Goal: Transaction & Acquisition: Obtain resource

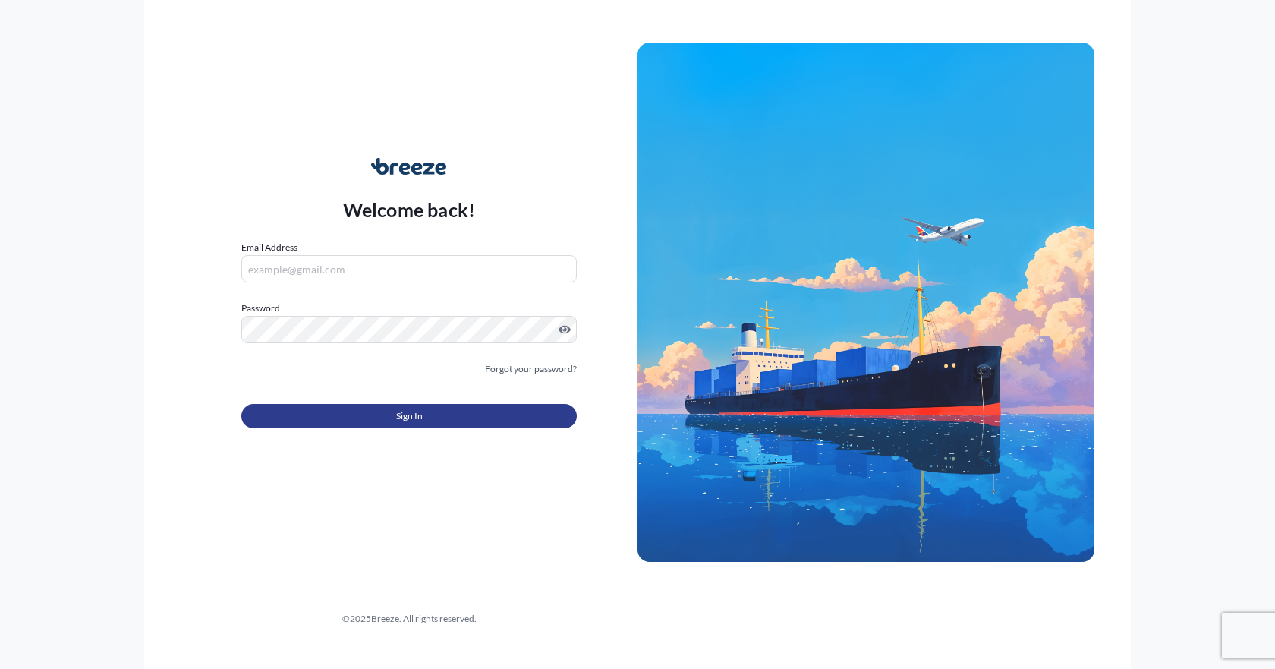
type input "[EMAIL_ADDRESS][DOMAIN_NAME]"
click at [301, 417] on button "Sign In" at bounding box center [409, 416] width 336 height 24
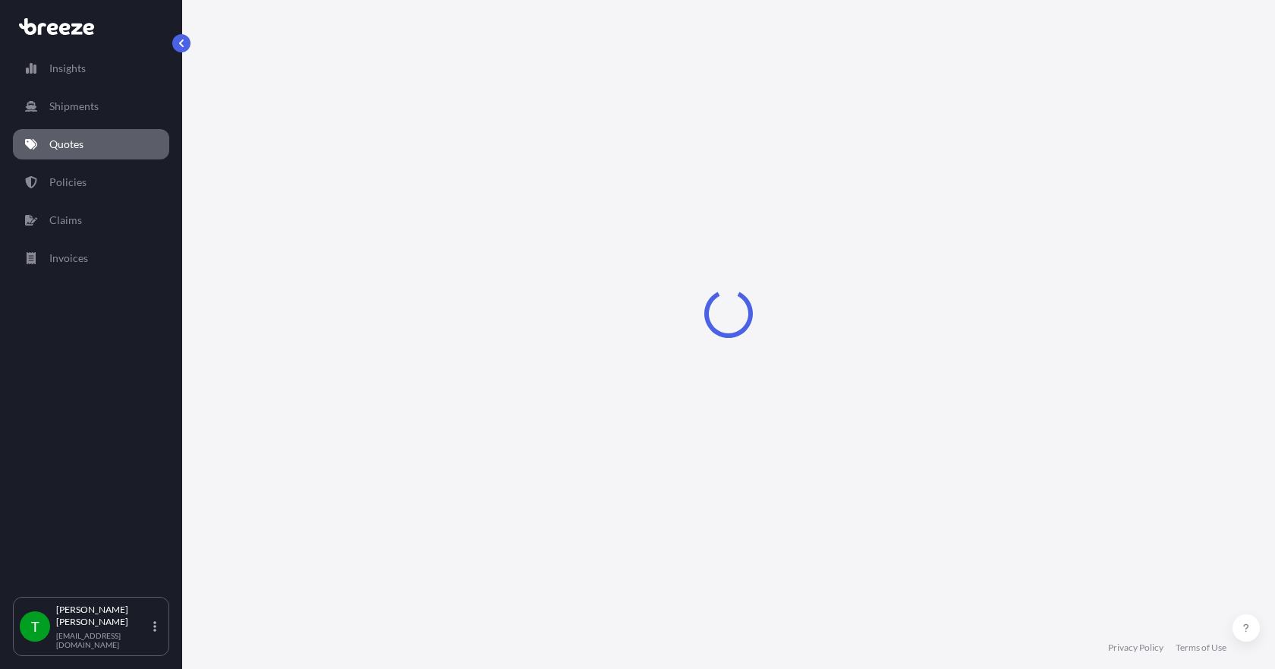
select select "Sea"
select select "1"
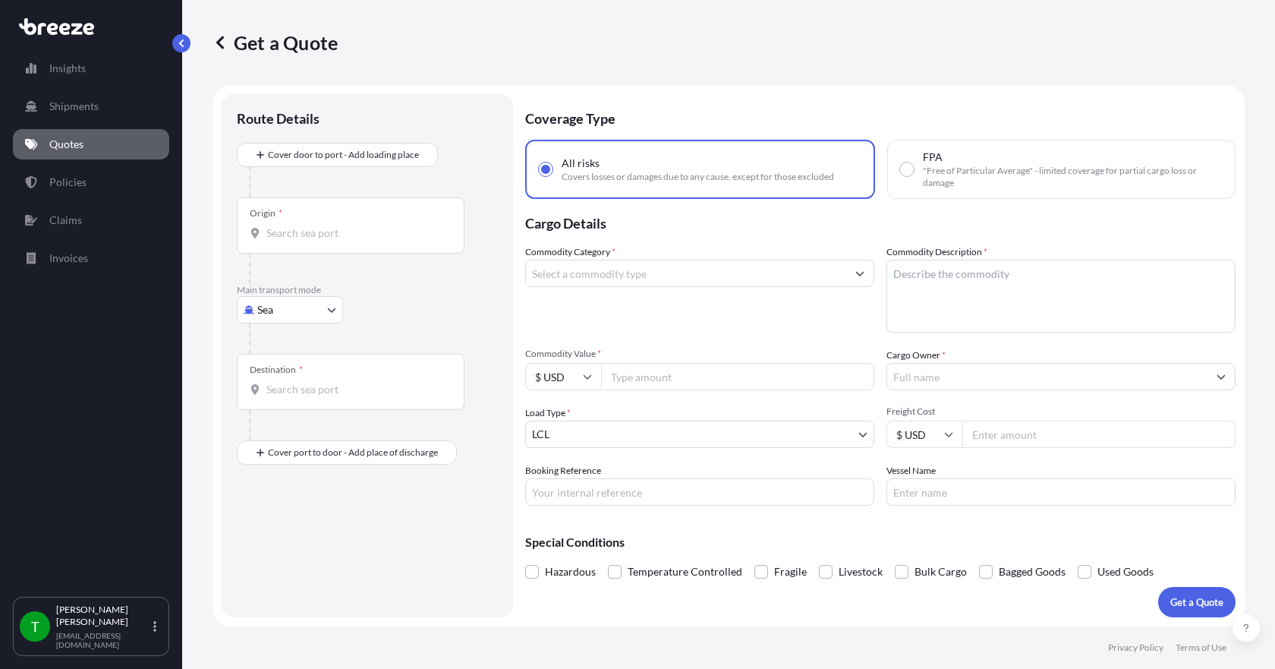
click at [310, 308] on body "Insights Shipments Quotes Policies Claims Invoices T [PERSON_NAME] [EMAIL_ADDRE…" at bounding box center [637, 334] width 1275 height 669
click at [296, 404] on div "Road" at bounding box center [290, 403] width 94 height 27
select select "Road"
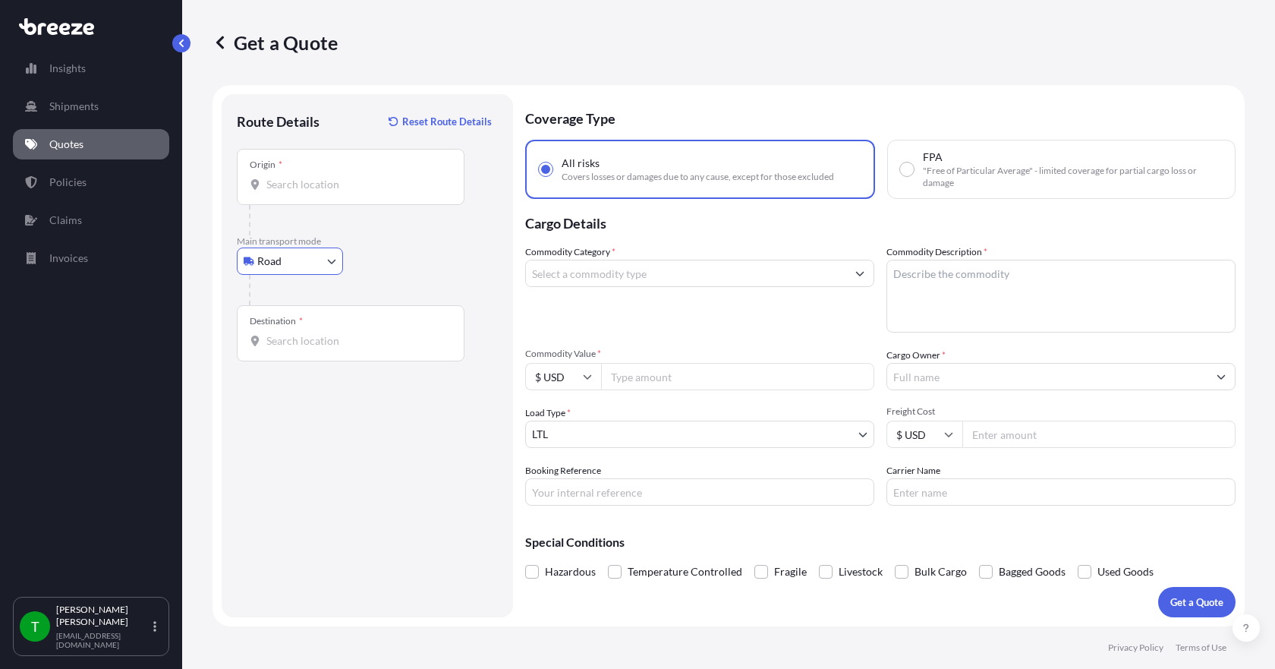
click at [292, 188] on input "Origin *" at bounding box center [355, 184] width 179 height 15
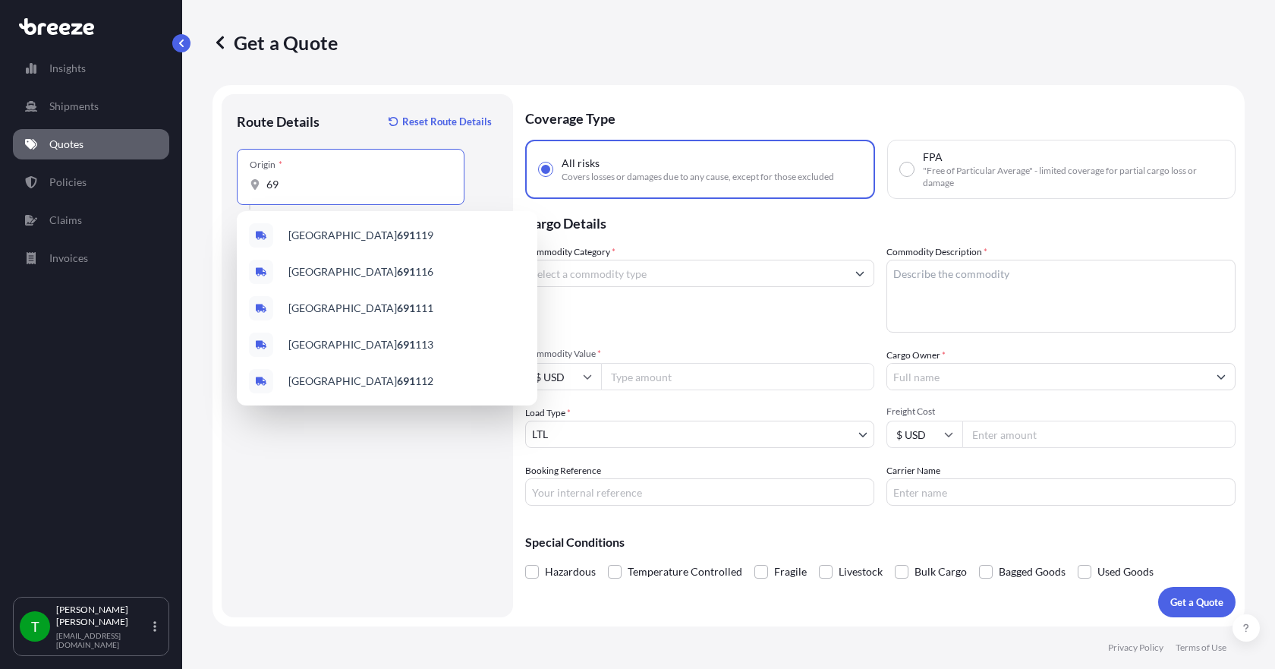
type input "6"
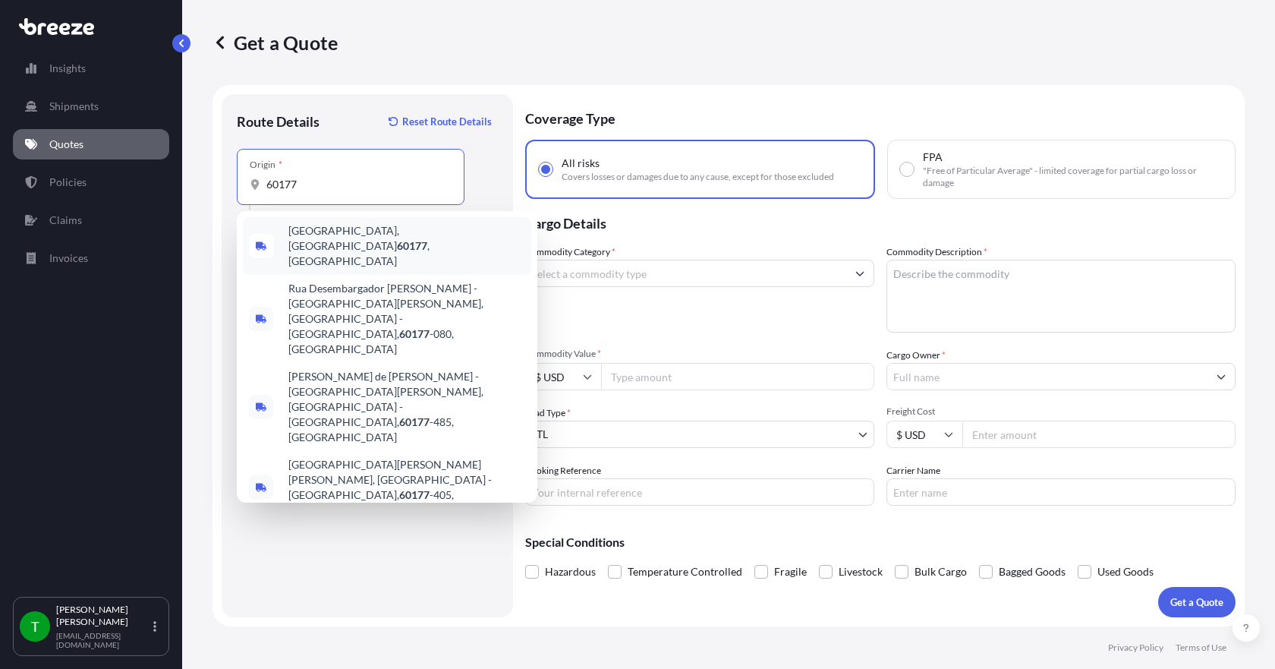
click at [308, 233] on span "[GEOGRAPHIC_DATA] , [GEOGRAPHIC_DATA]" at bounding box center [406, 246] width 237 height 46
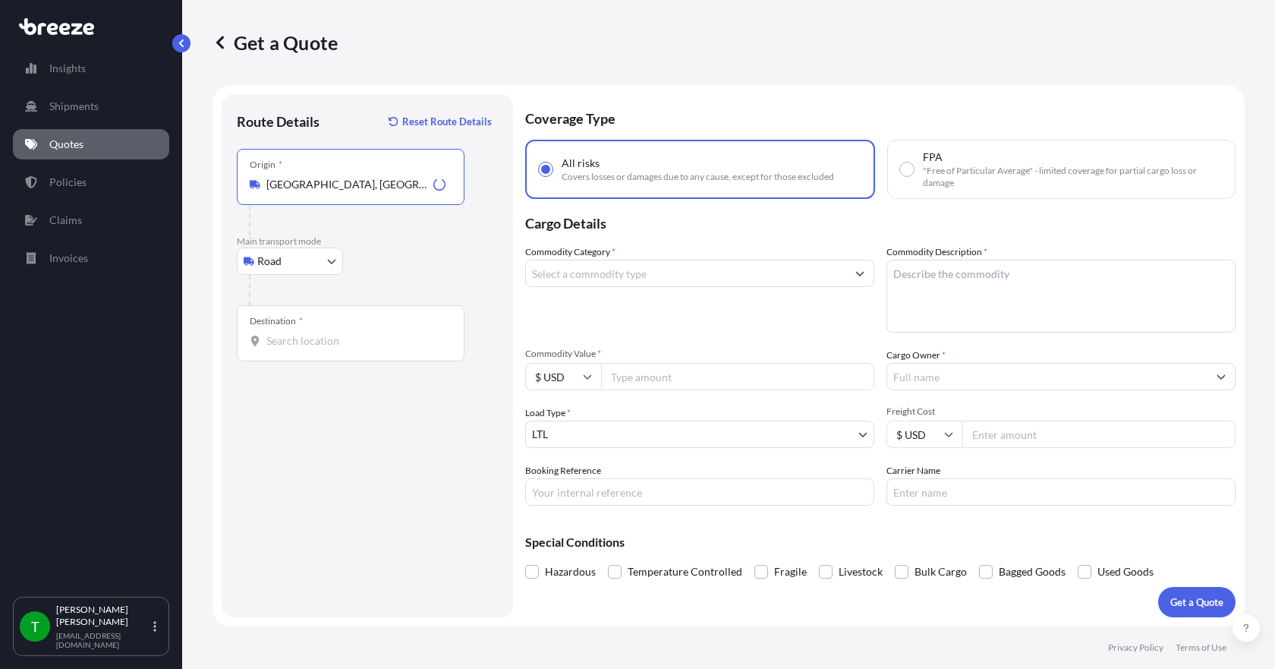
type input "[GEOGRAPHIC_DATA], [GEOGRAPHIC_DATA]"
click at [281, 342] on input "Destination *" at bounding box center [355, 340] width 179 height 15
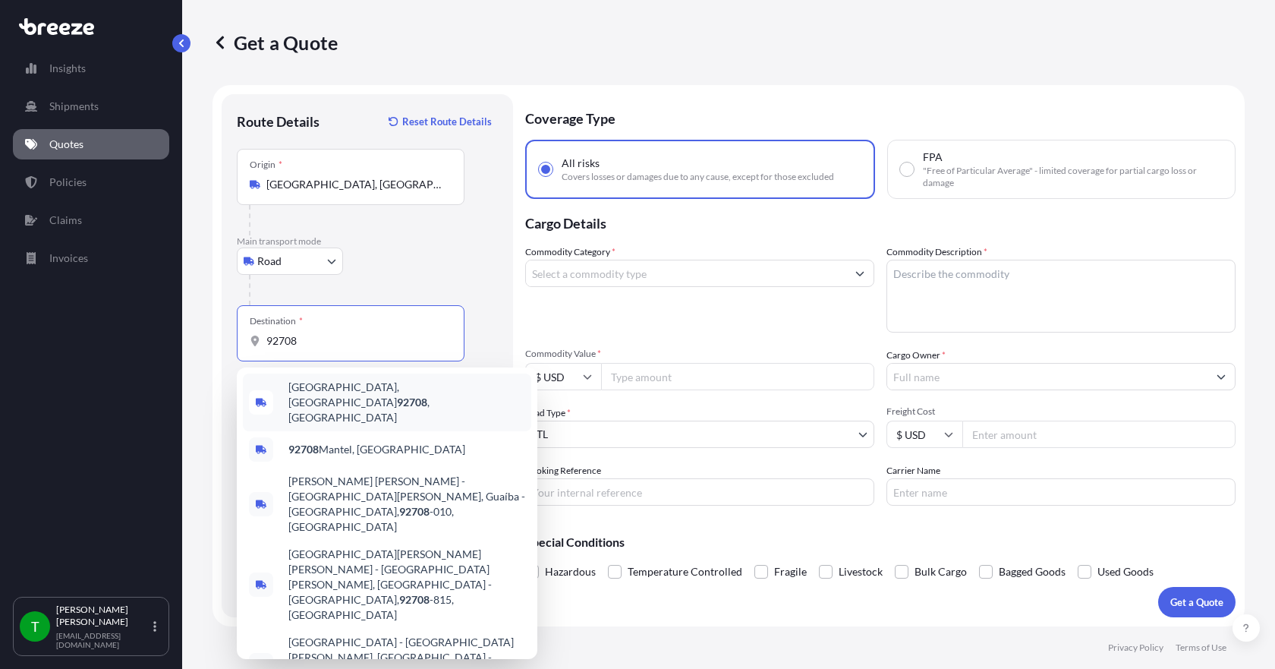
click at [323, 392] on span "[GEOGRAPHIC_DATA] , [GEOGRAPHIC_DATA]" at bounding box center [406, 403] width 237 height 46
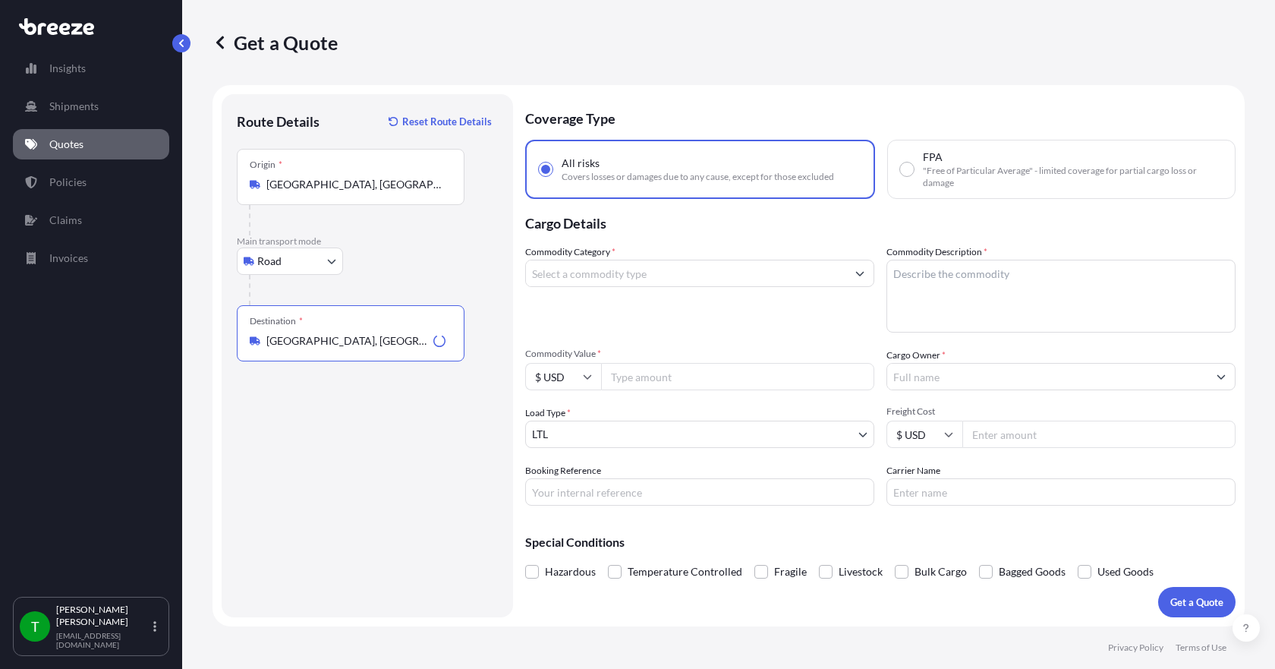
type input "[GEOGRAPHIC_DATA], [GEOGRAPHIC_DATA]"
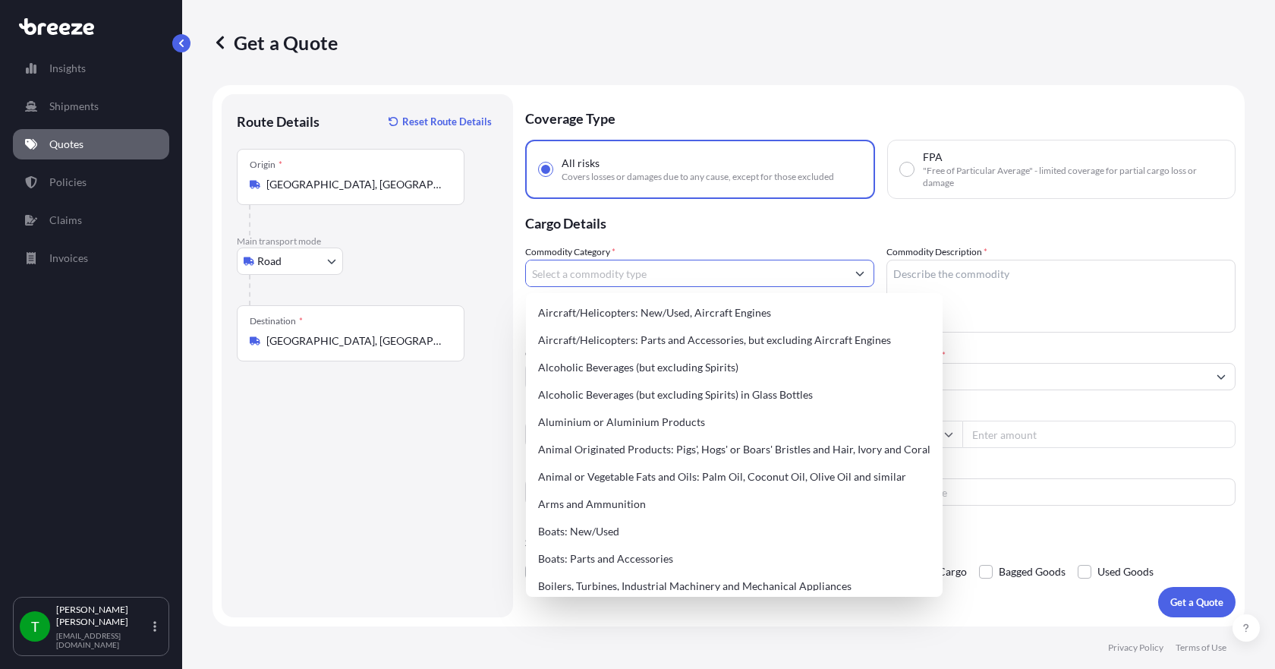
click at [569, 281] on input "Commodity Category *" at bounding box center [686, 273] width 320 height 27
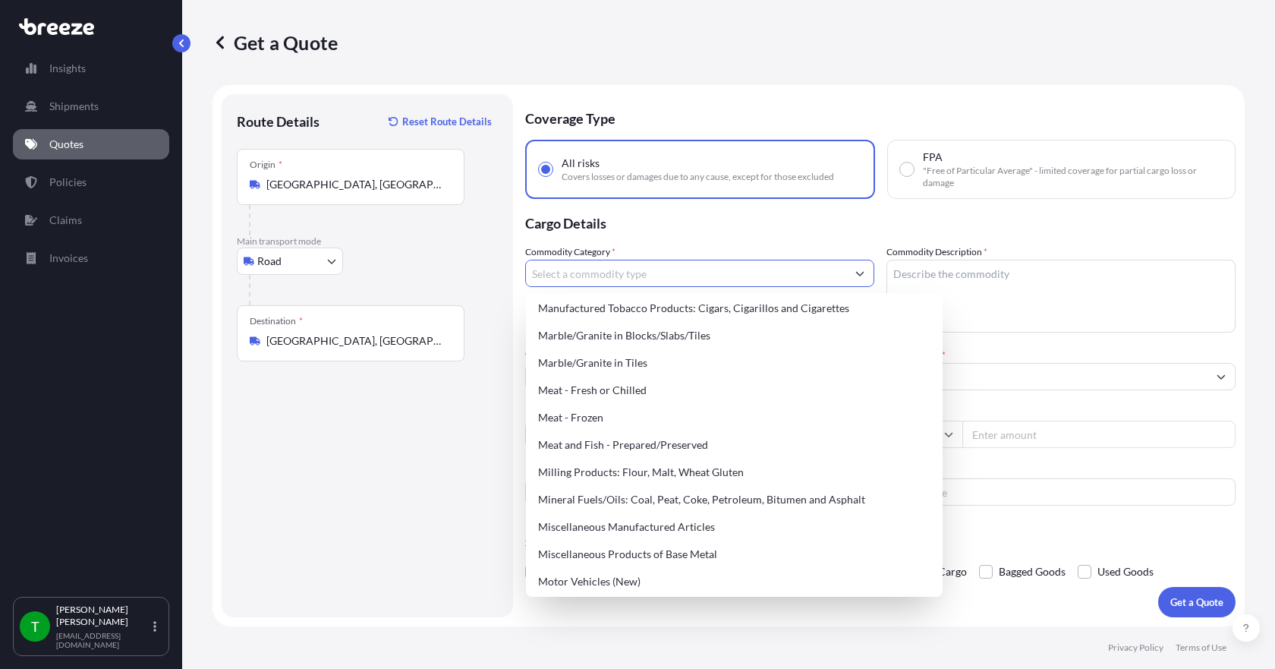
scroll to position [1974, 0]
click at [615, 521] on div "Miscellaneous Manufactured Articles" at bounding box center [734, 525] width 405 height 27
type input "Miscellaneous Manufactured Articles"
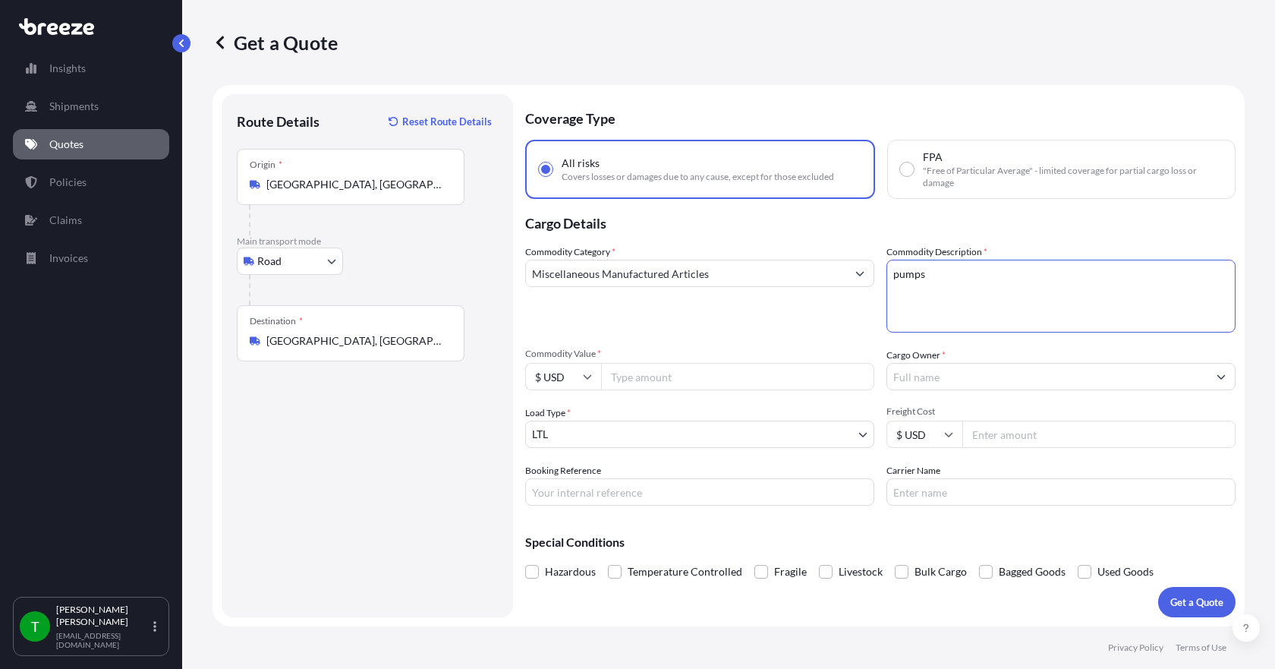
type textarea "pumps"
type input "5714.58"
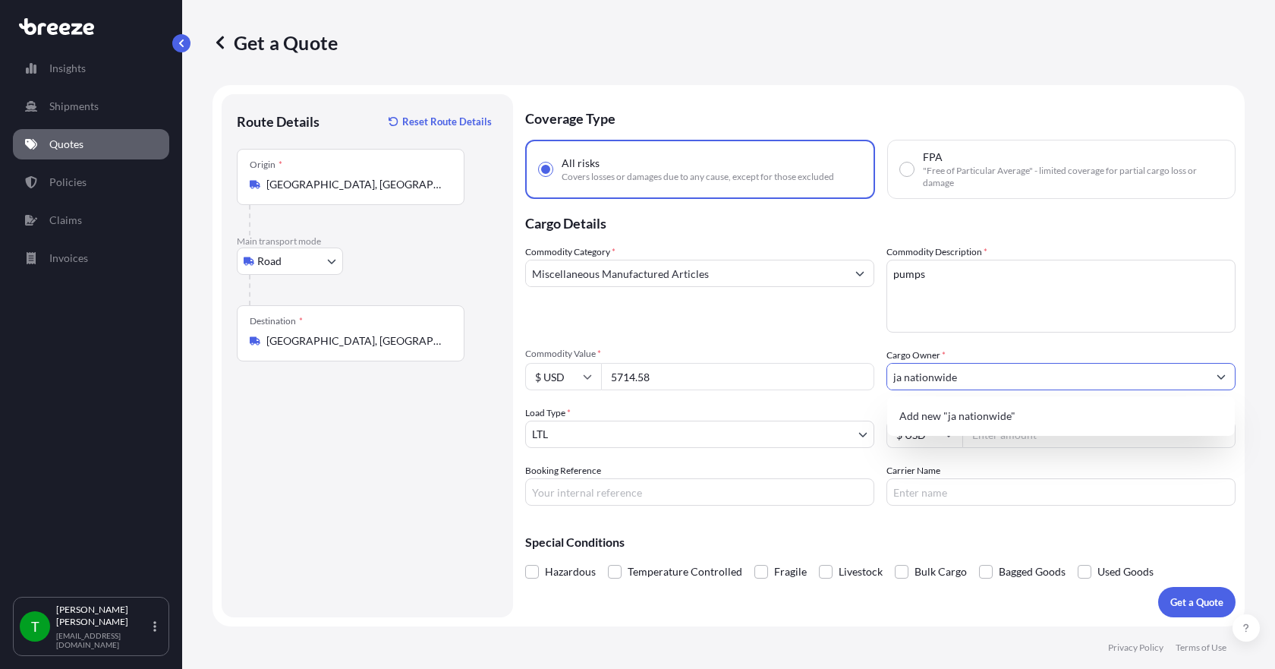
type input "ja nationwide"
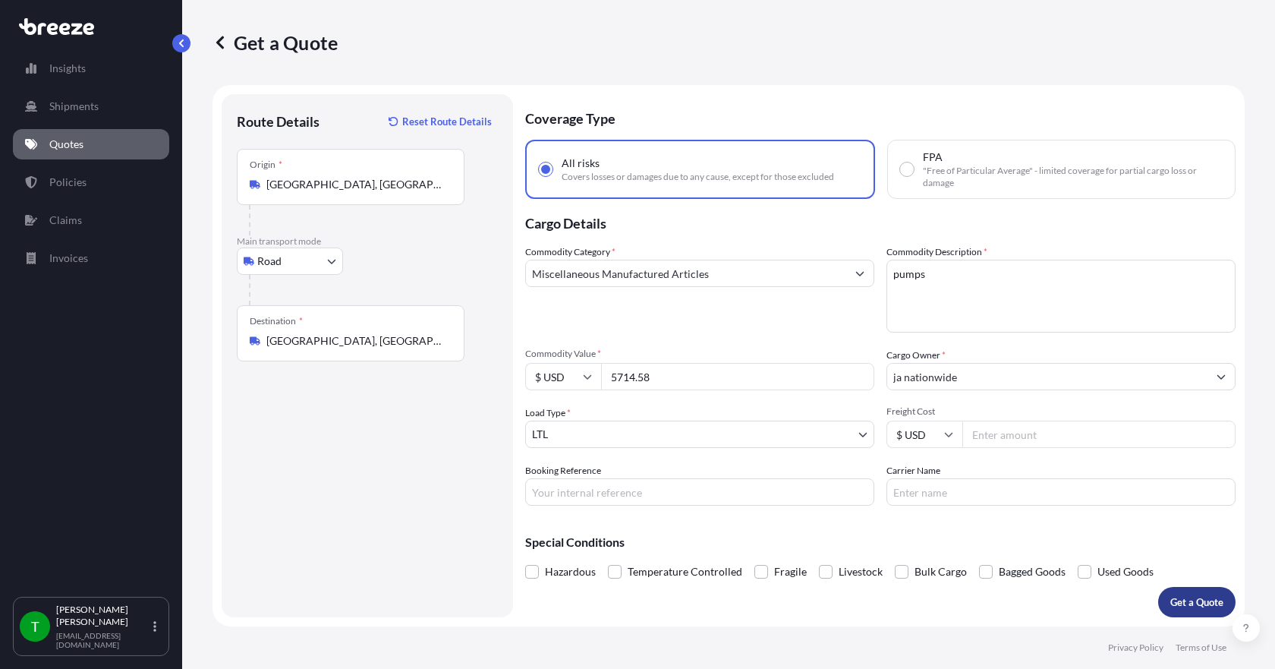
click at [1184, 604] on p "Get a Quote" at bounding box center [1197, 601] width 53 height 15
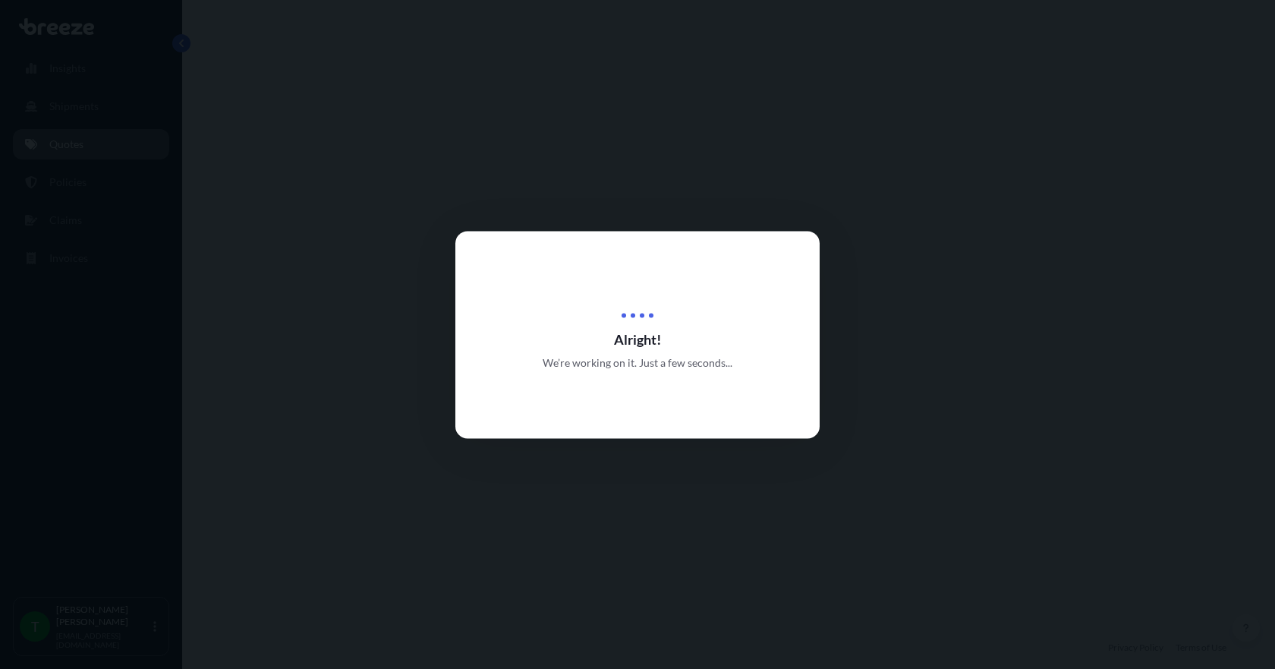
select select "Road"
select select "1"
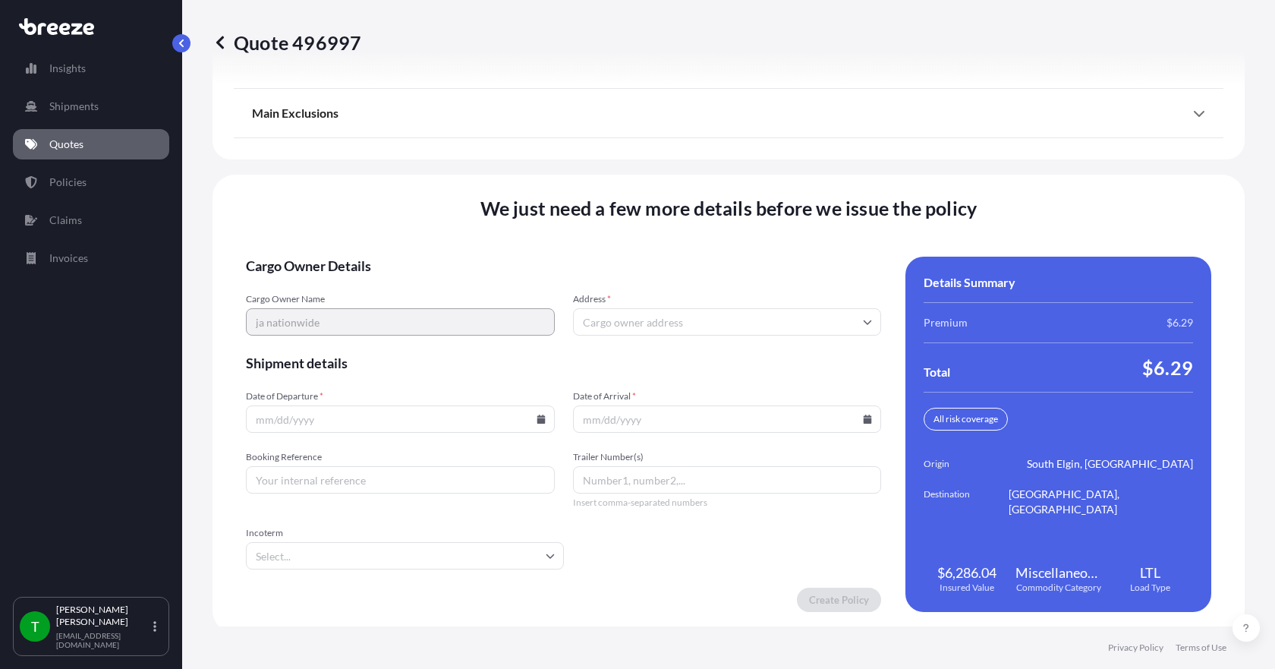
scroll to position [1988, 0]
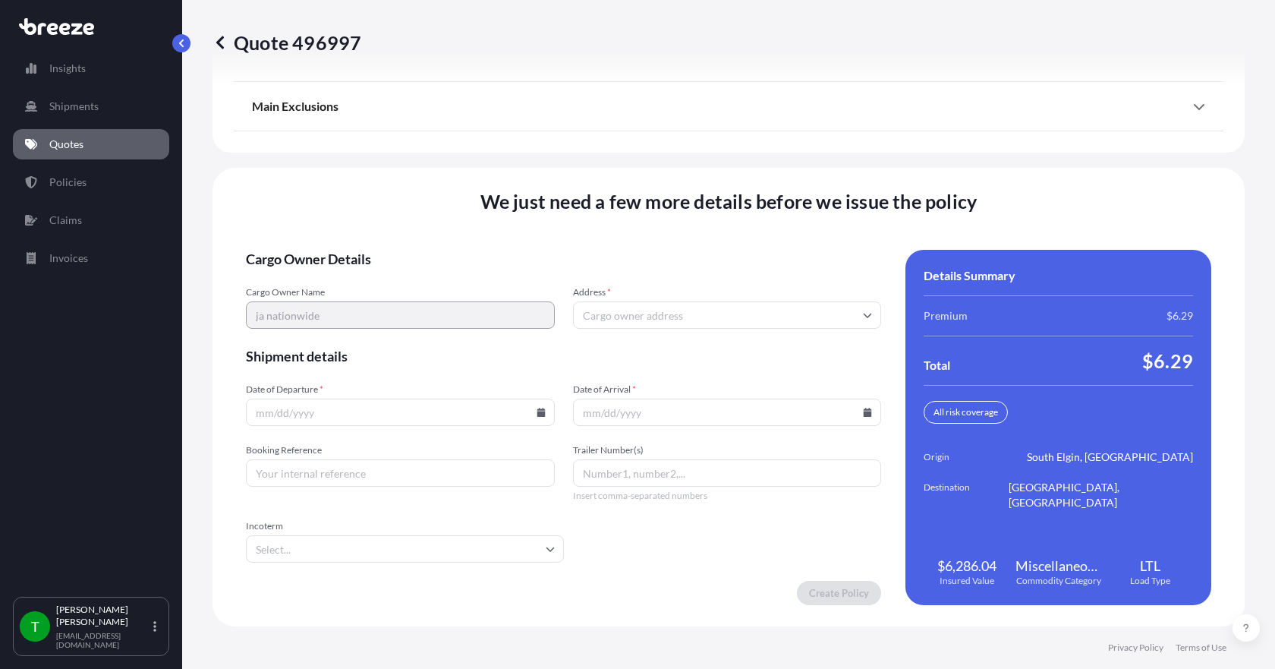
click at [619, 321] on input "Address *" at bounding box center [727, 314] width 309 height 27
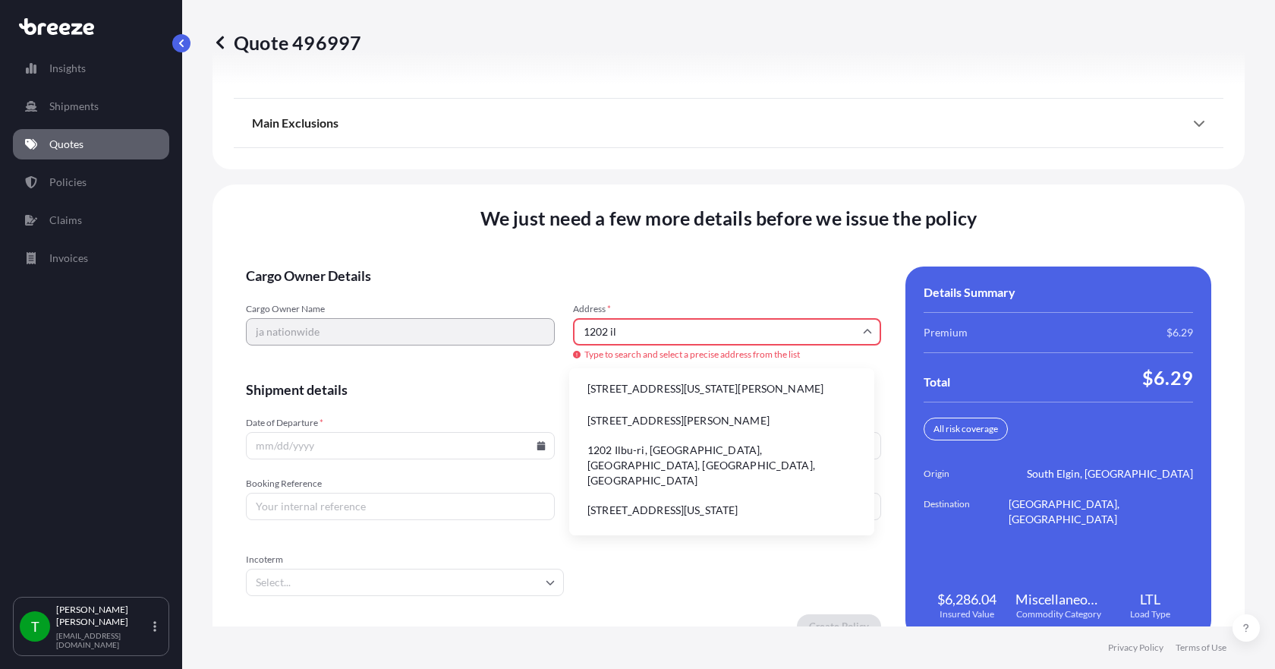
click at [619, 394] on li "[STREET_ADDRESS][US_STATE][PERSON_NAME]" at bounding box center [721, 388] width 293 height 29
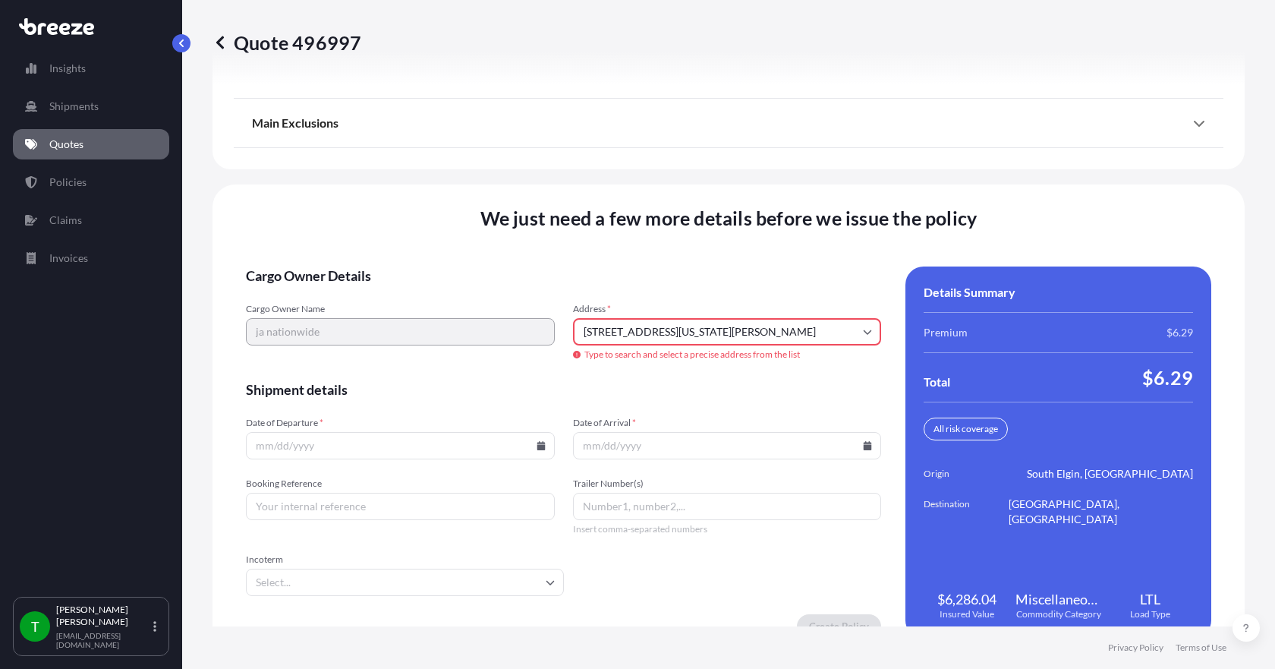
type input "[STREET_ADDRESS][PERSON_NAME]"
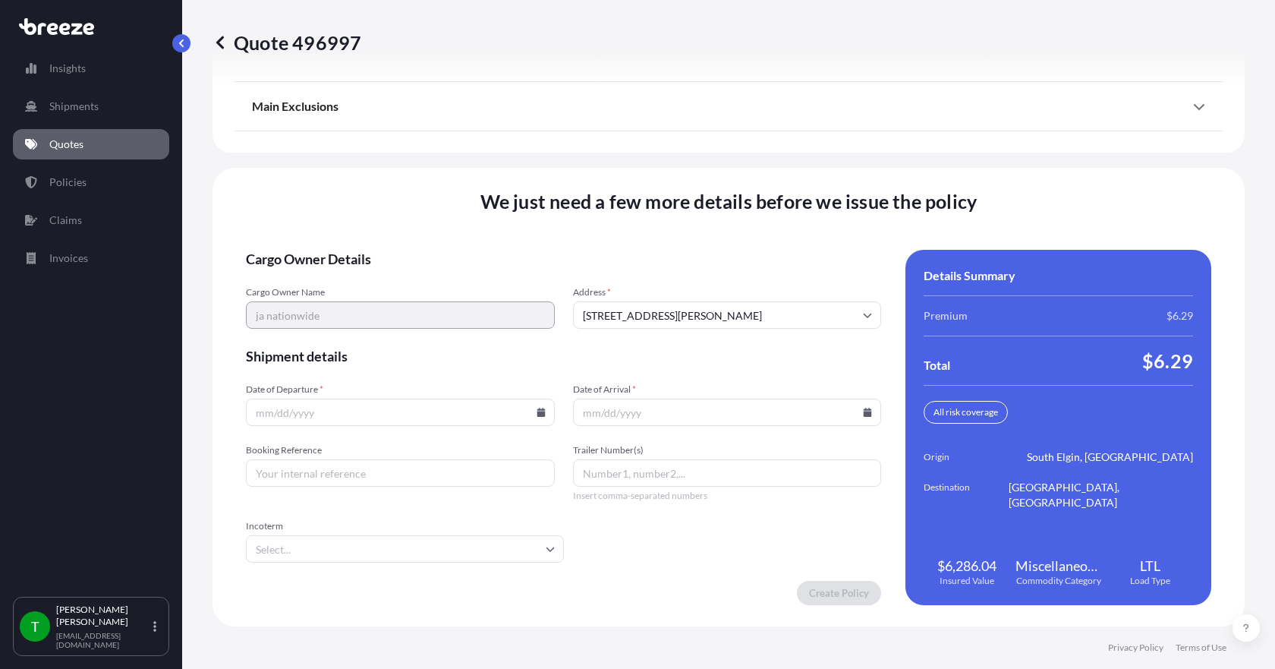
click at [537, 411] on icon at bounding box center [541, 412] width 8 height 9
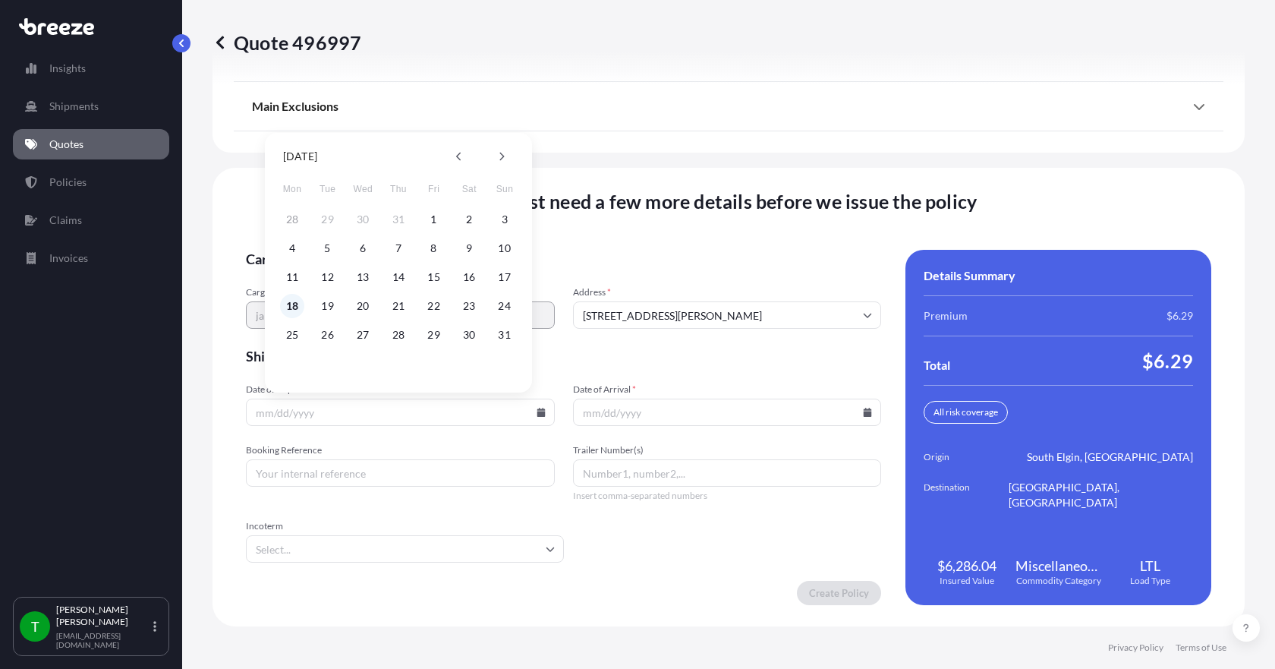
click at [293, 306] on button "18" at bounding box center [292, 306] width 24 height 24
type input "[DATE]"
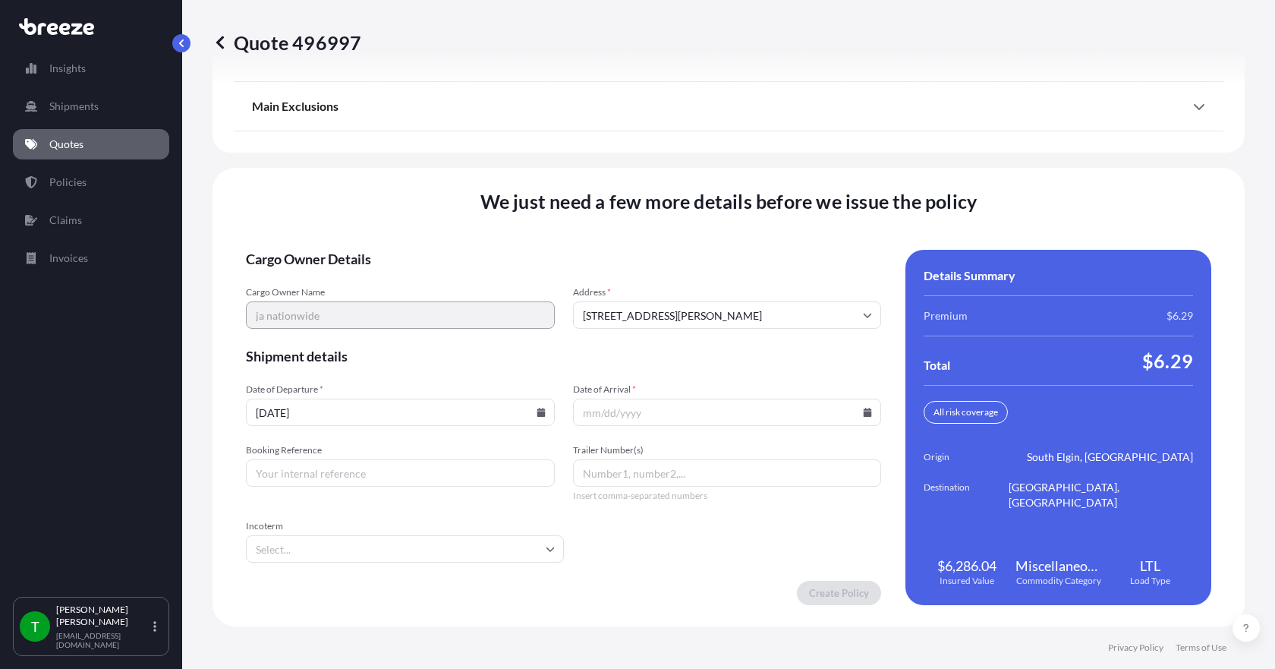
click at [864, 411] on icon at bounding box center [868, 412] width 8 height 9
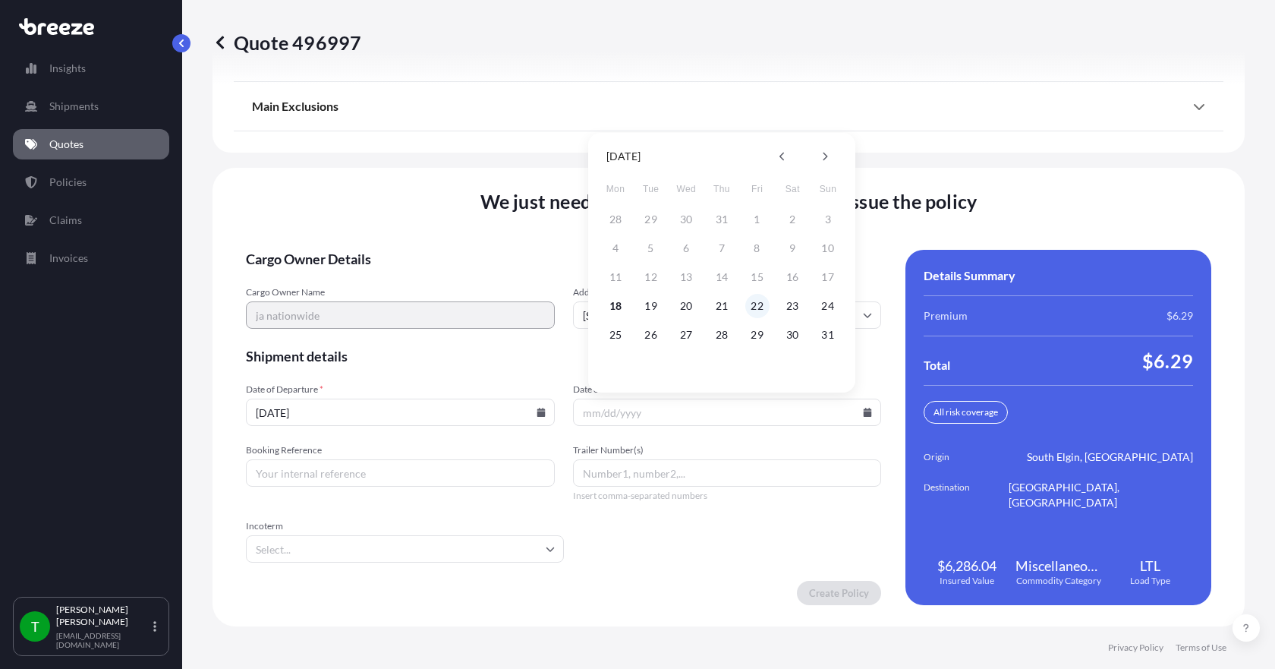
click at [762, 307] on button "22" at bounding box center [757, 306] width 24 height 24
type input "[DATE]"
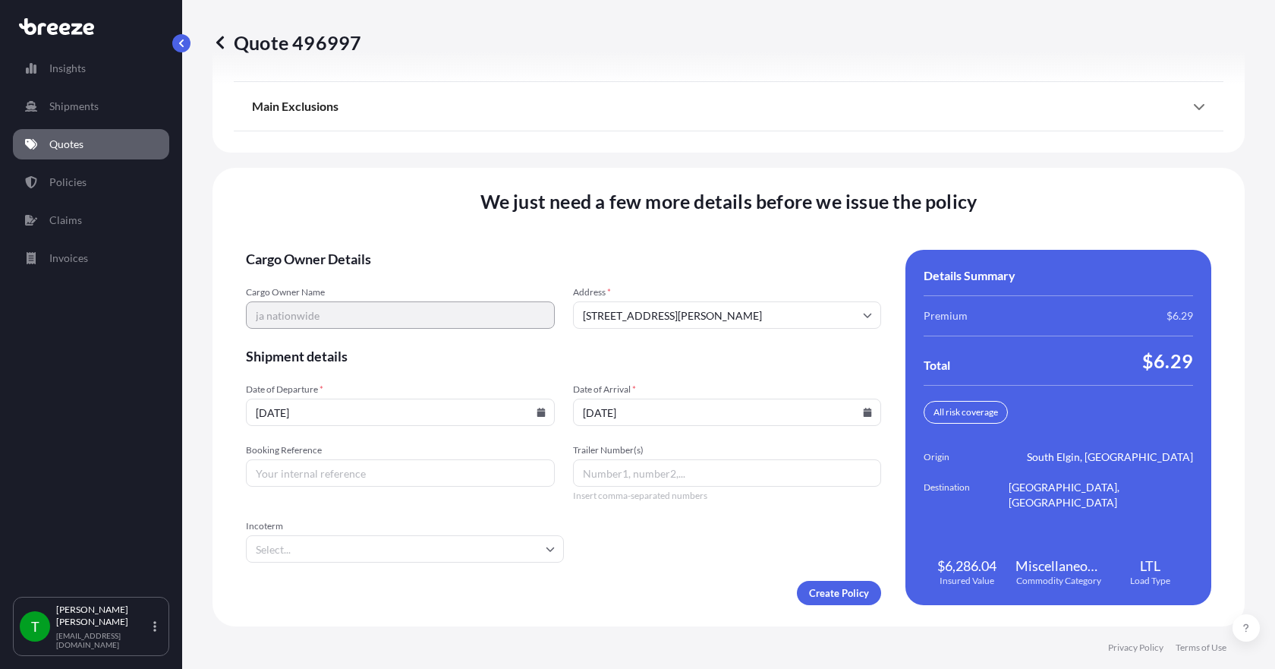
click at [430, 471] on input "Booking Reference" at bounding box center [400, 472] width 309 height 27
type input "347959"
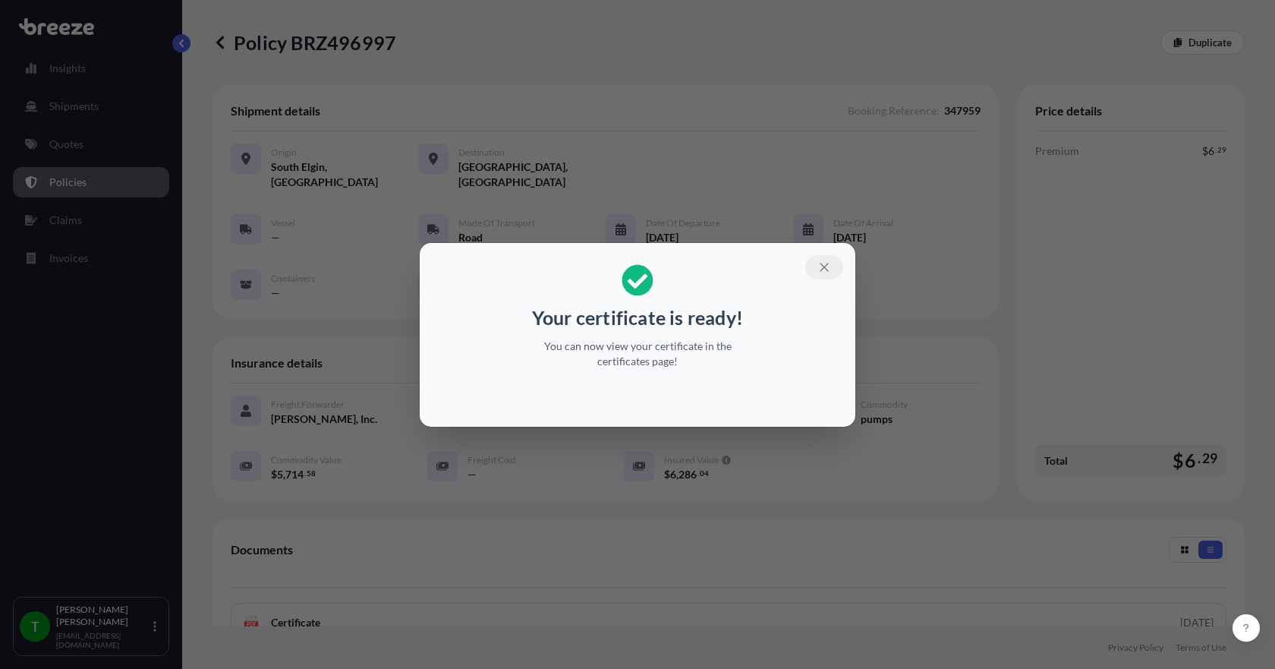
click at [821, 266] on icon "button" at bounding box center [825, 267] width 14 height 14
